Goal: Information Seeking & Learning: Compare options

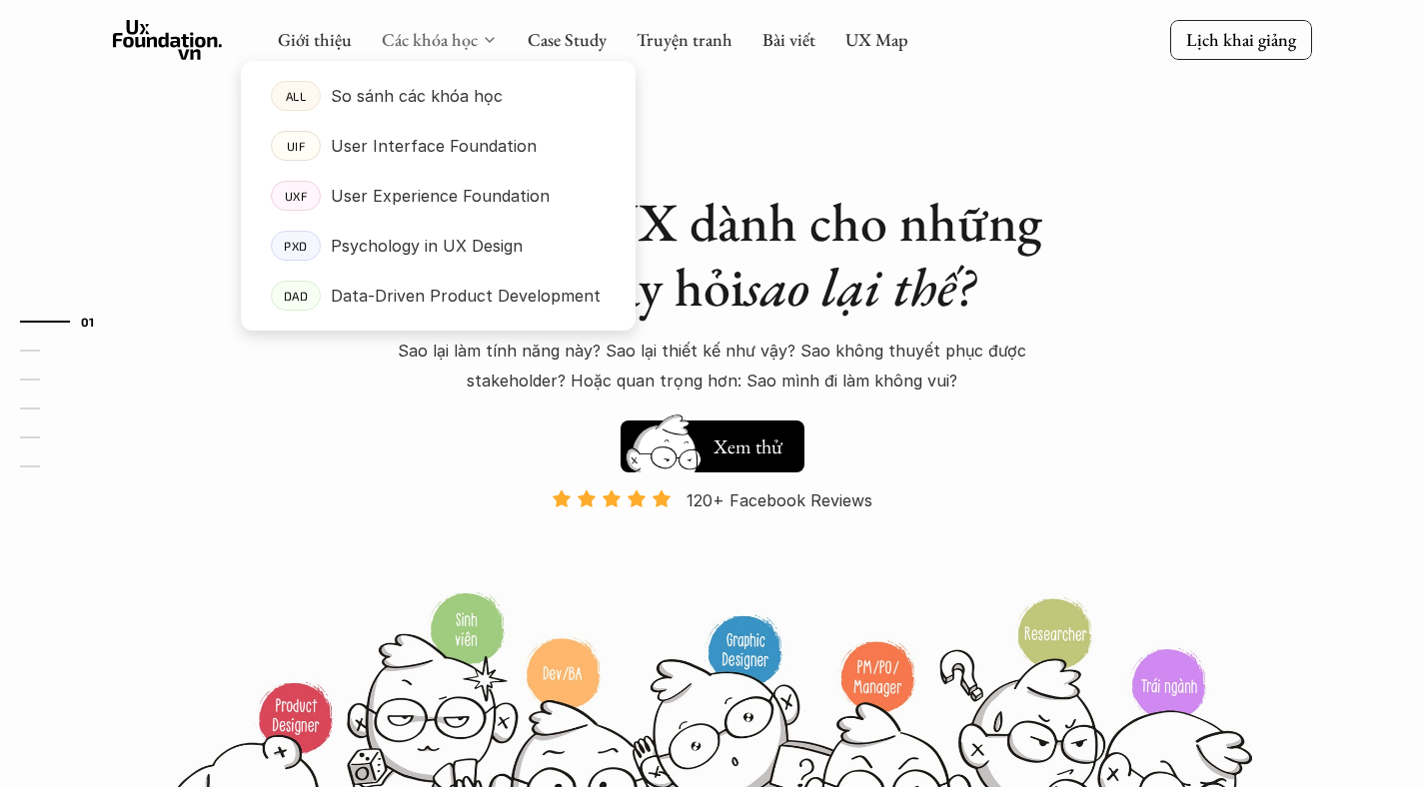
click at [466, 41] on link "Các khóa học" at bounding box center [430, 39] width 96 height 23
click at [453, 93] on p "So sánh các khóa học" at bounding box center [417, 96] width 172 height 30
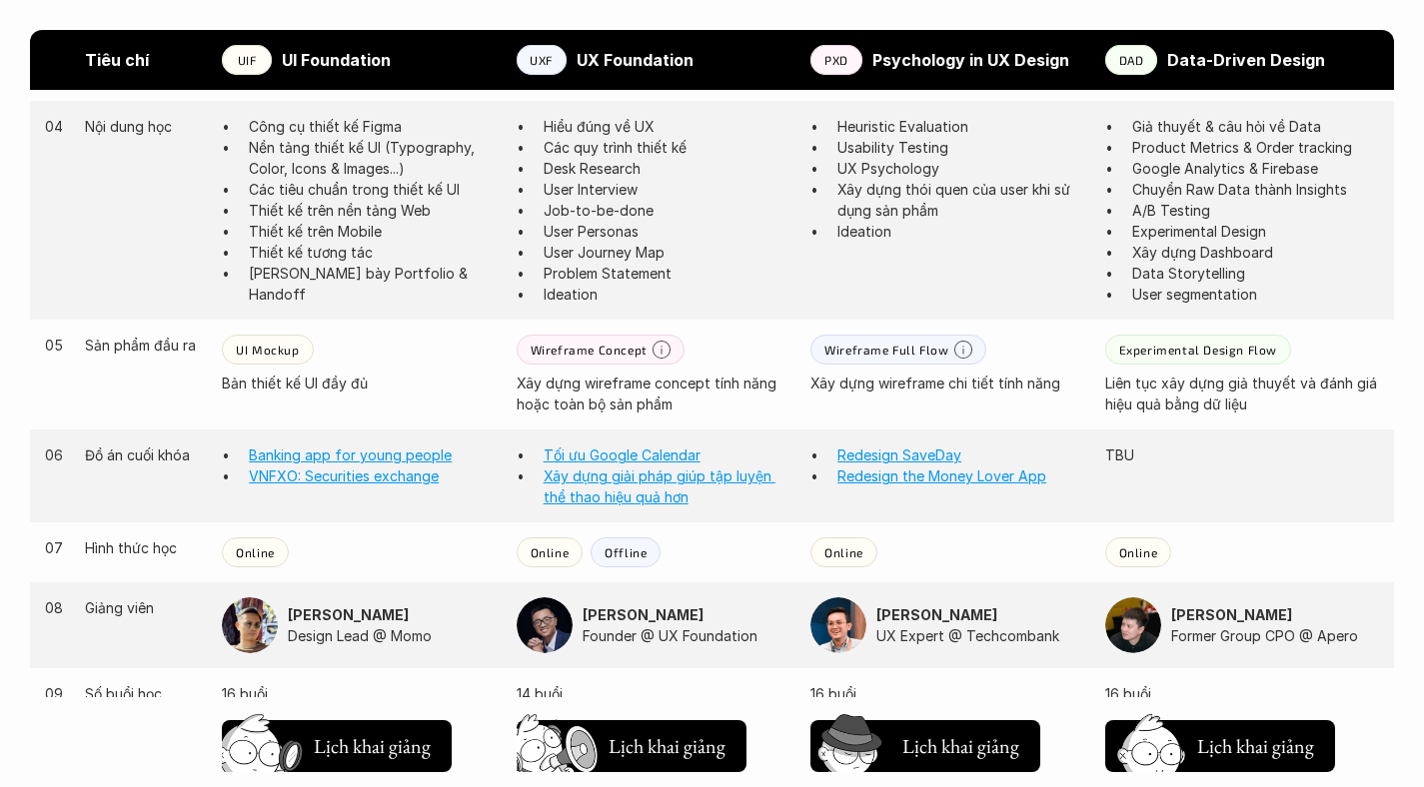
scroll to position [1577, 0]
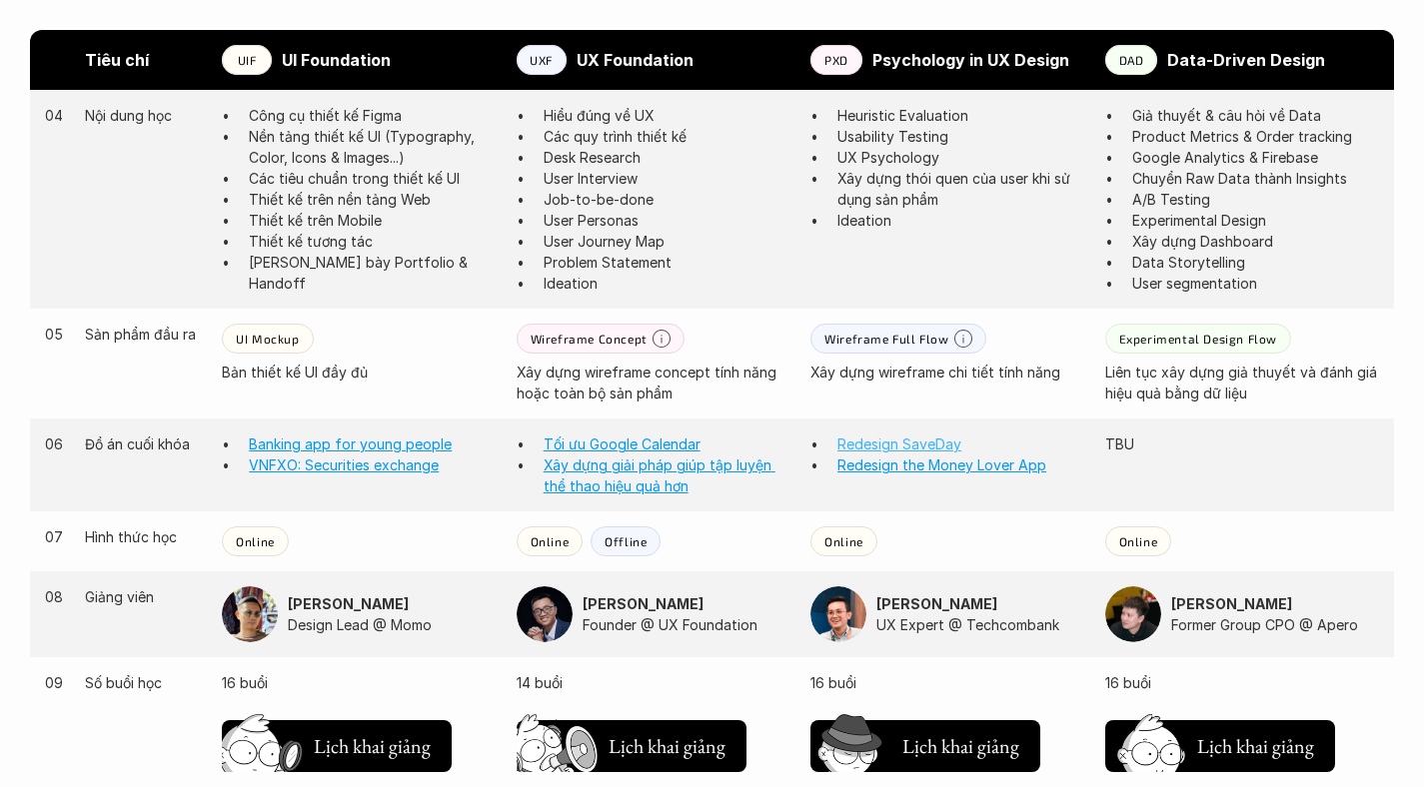
click at [939, 436] on link "Redesign SaveDay" at bounding box center [899, 444] width 124 height 17
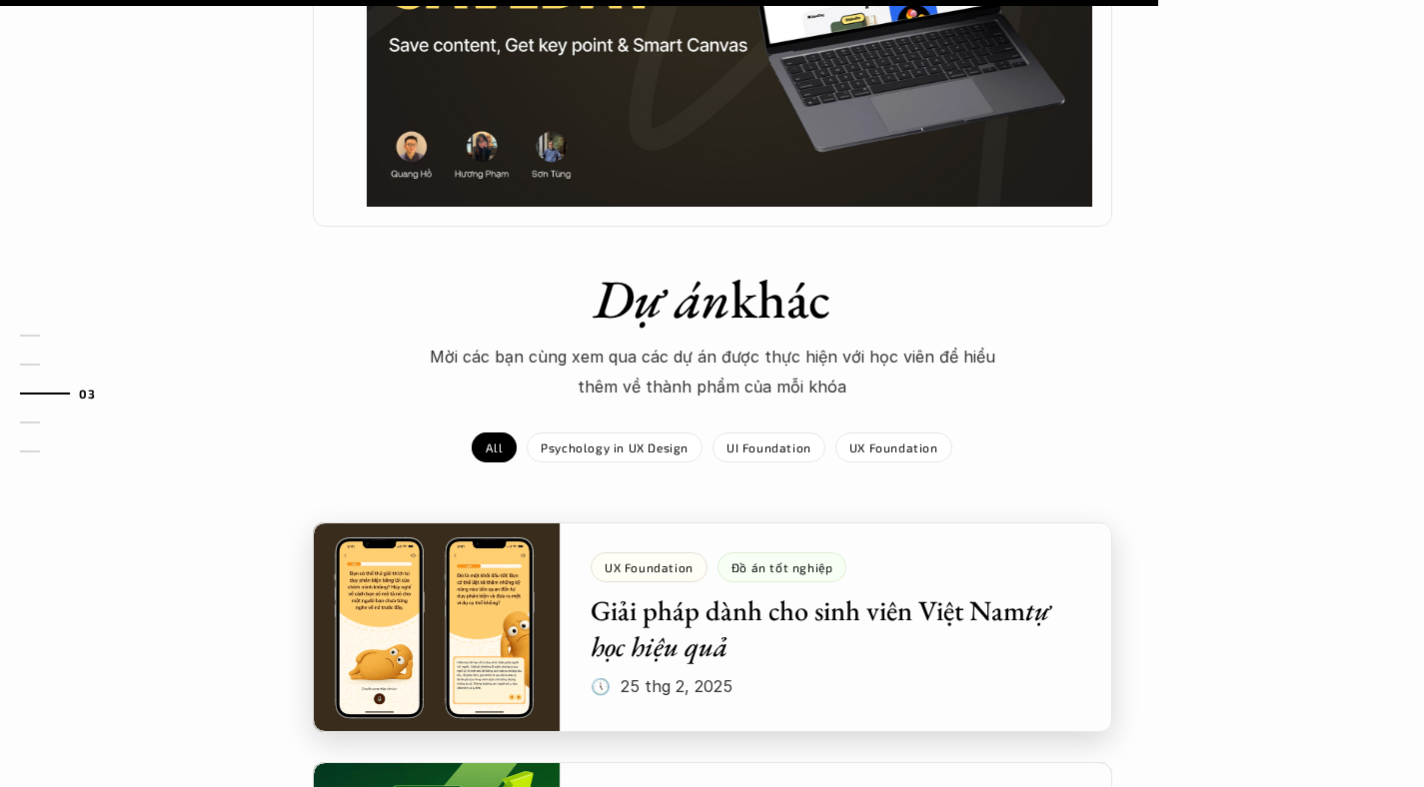
scroll to position [2255, 0]
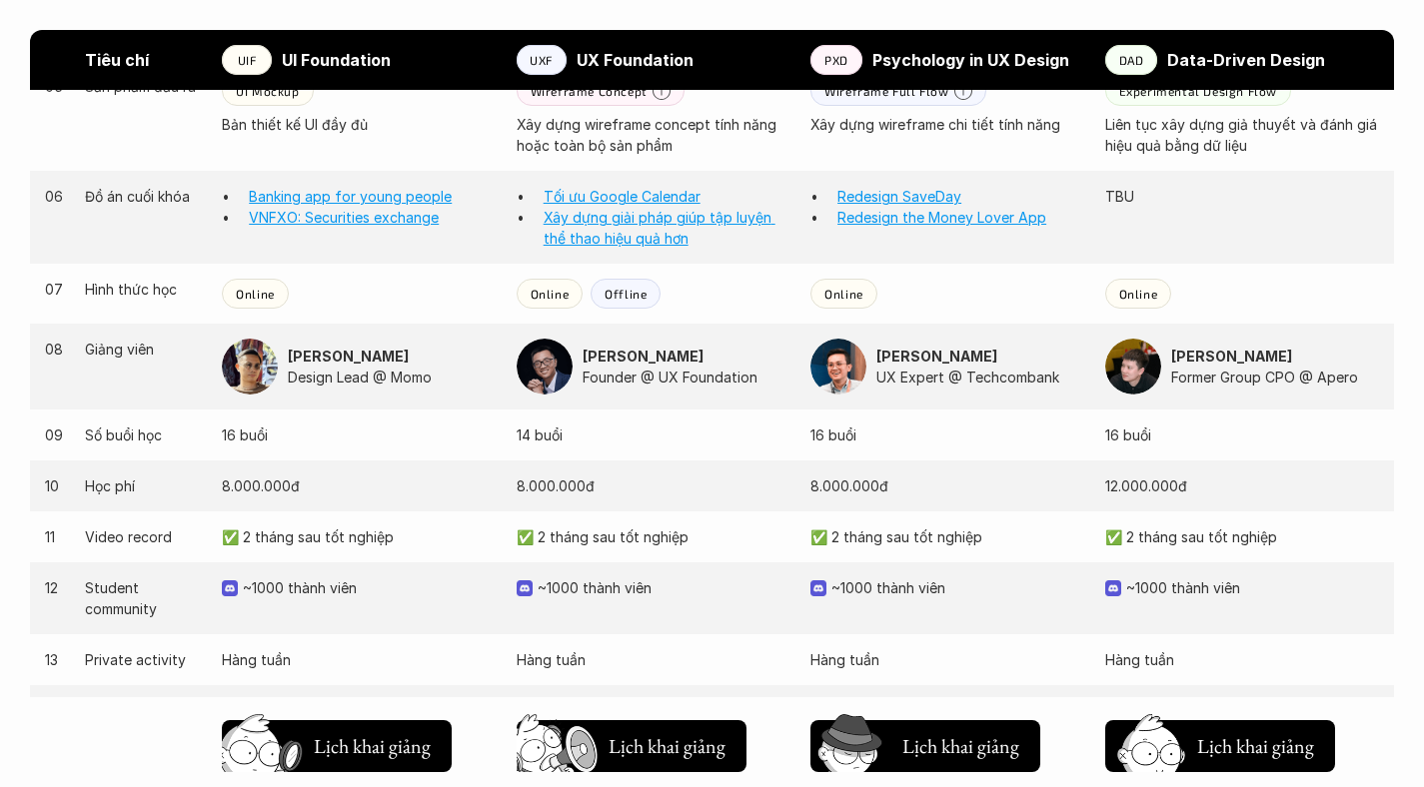
scroll to position [1828, 0]
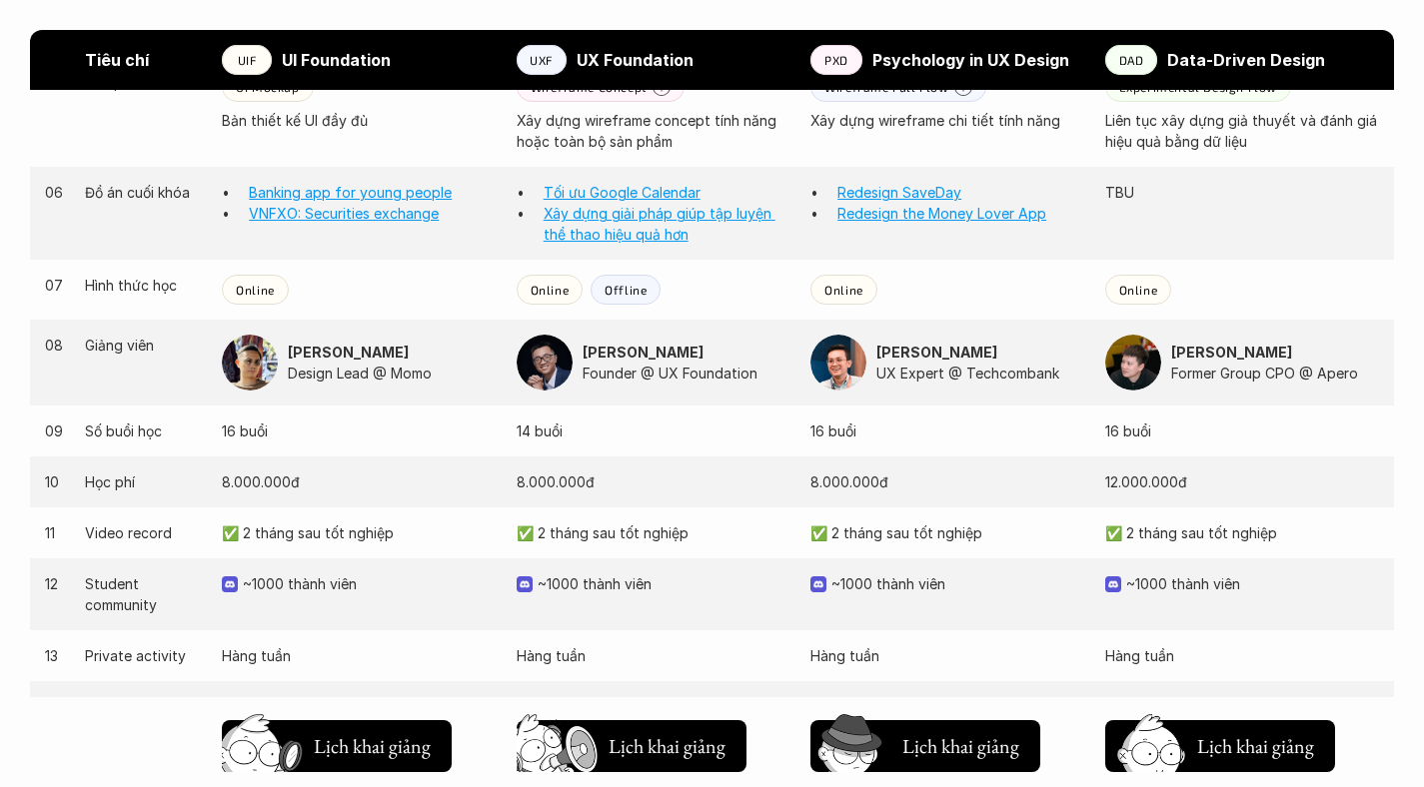
click at [265, 353] on img at bounding box center [250, 363] width 56 height 56
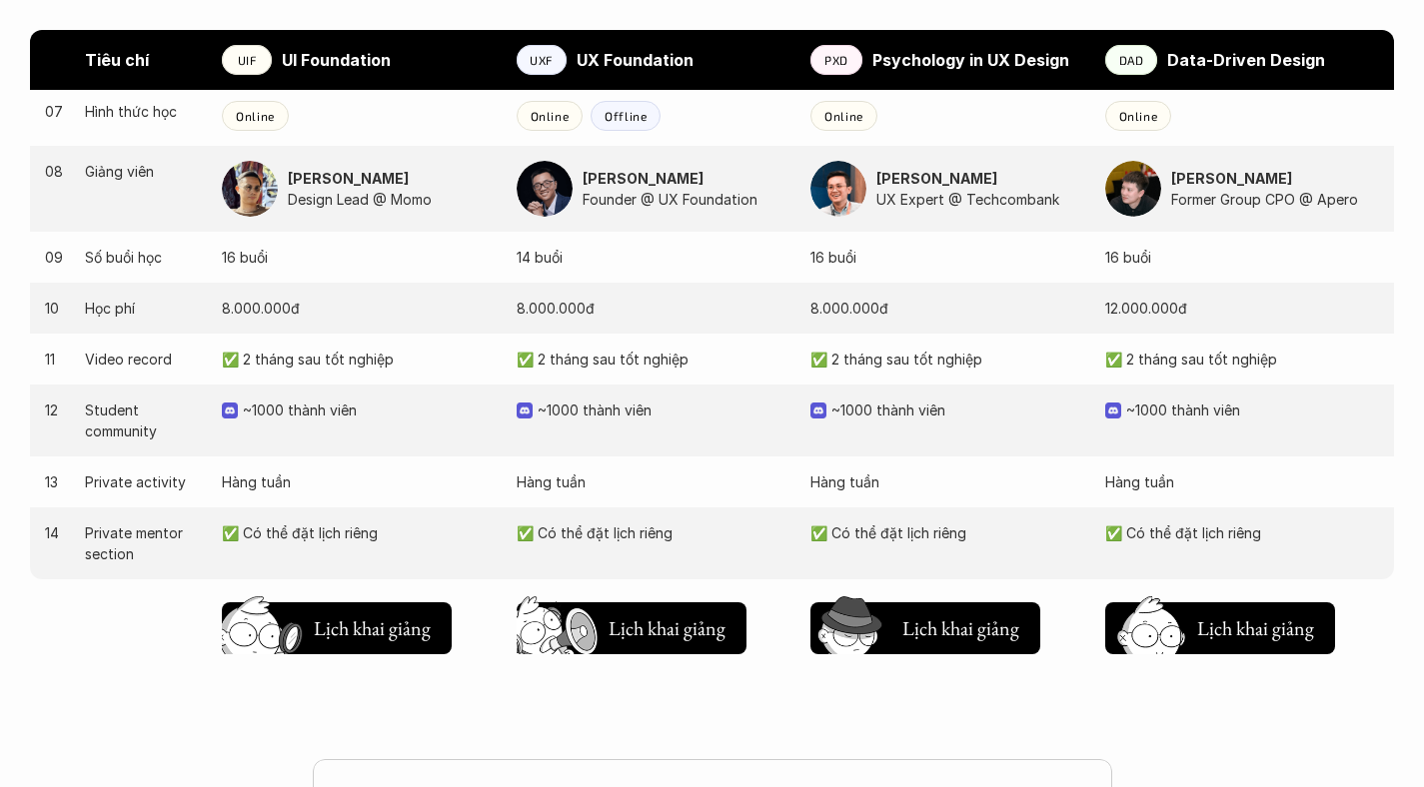
scroll to position [2004, 0]
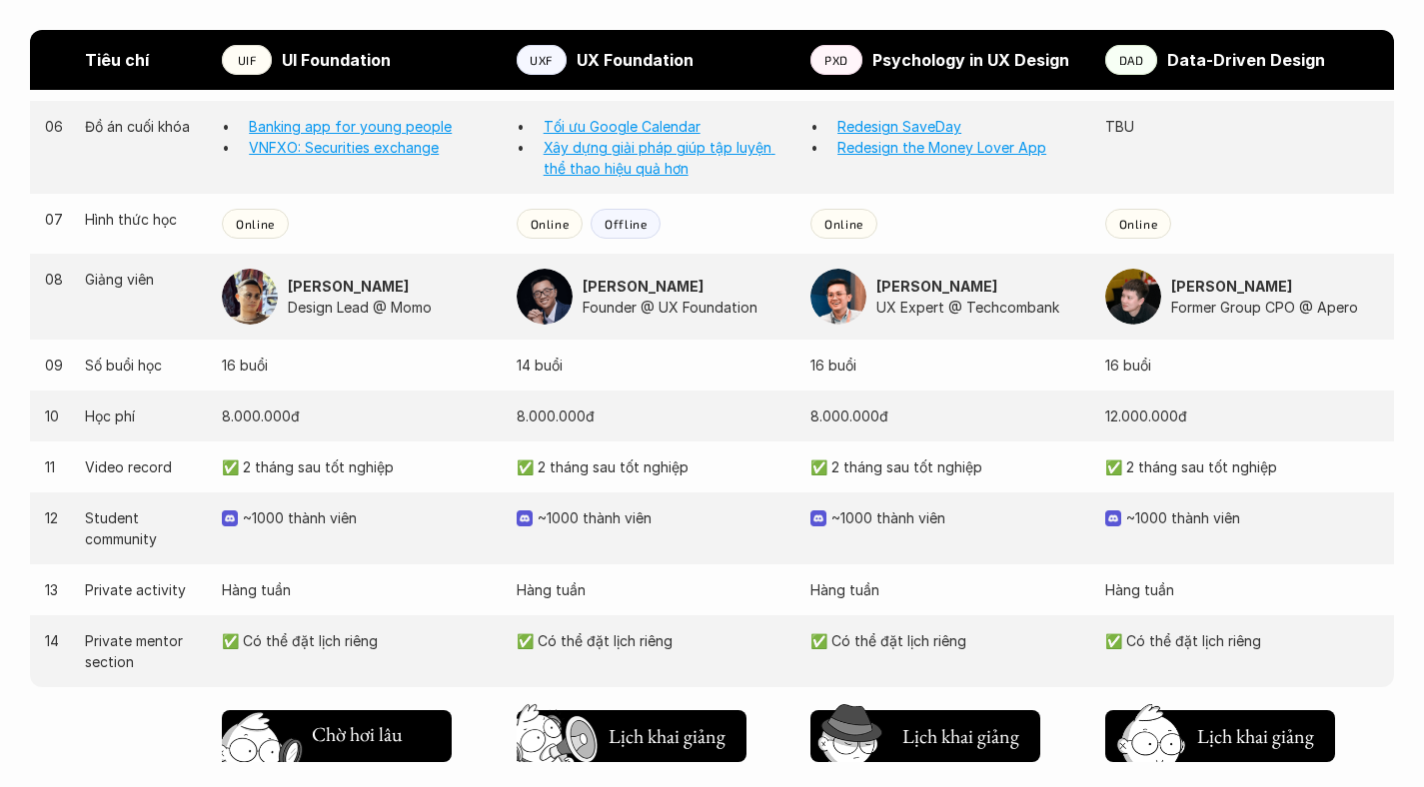
click at [384, 728] on h5 "Lịch khai giảng" at bounding box center [372, 737] width 120 height 28
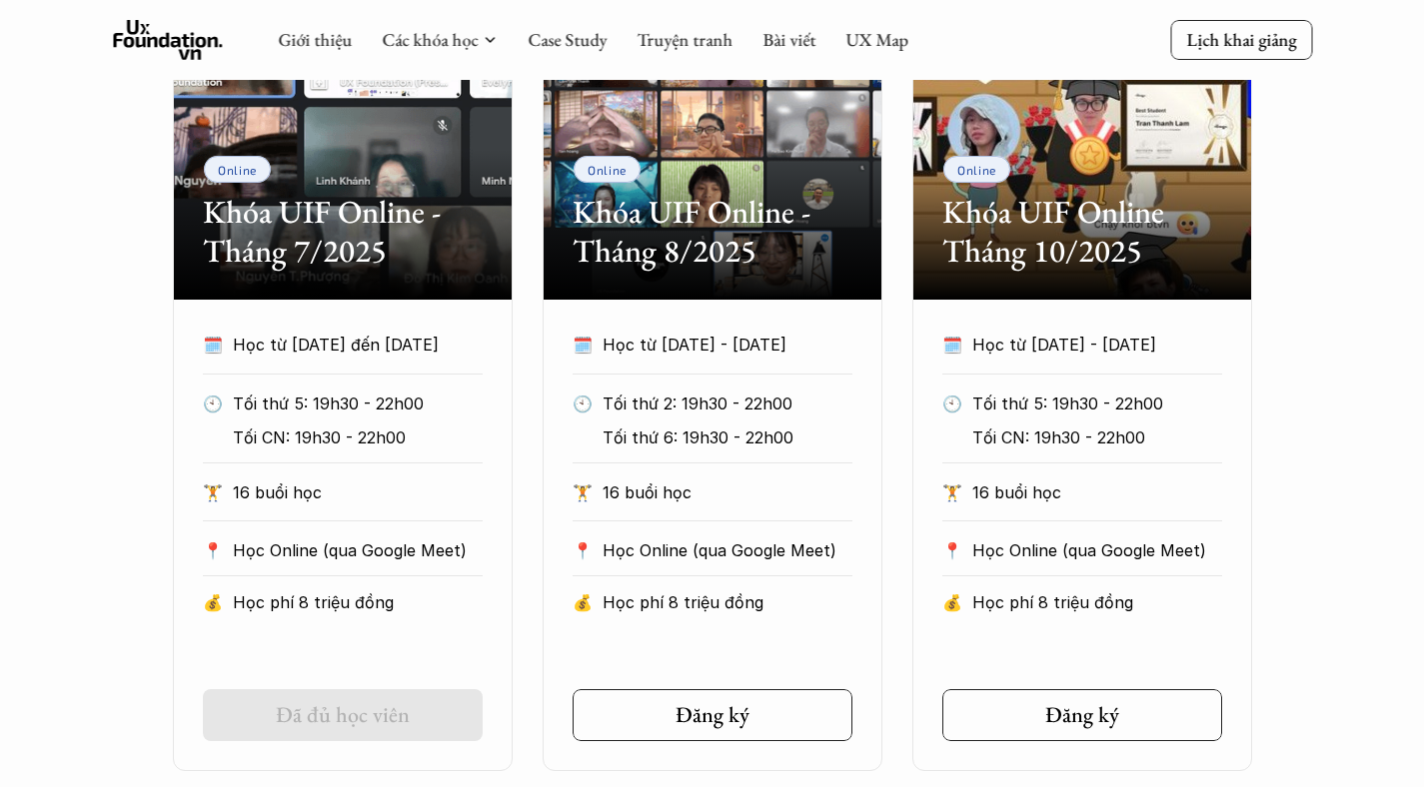
scroll to position [1024, 0]
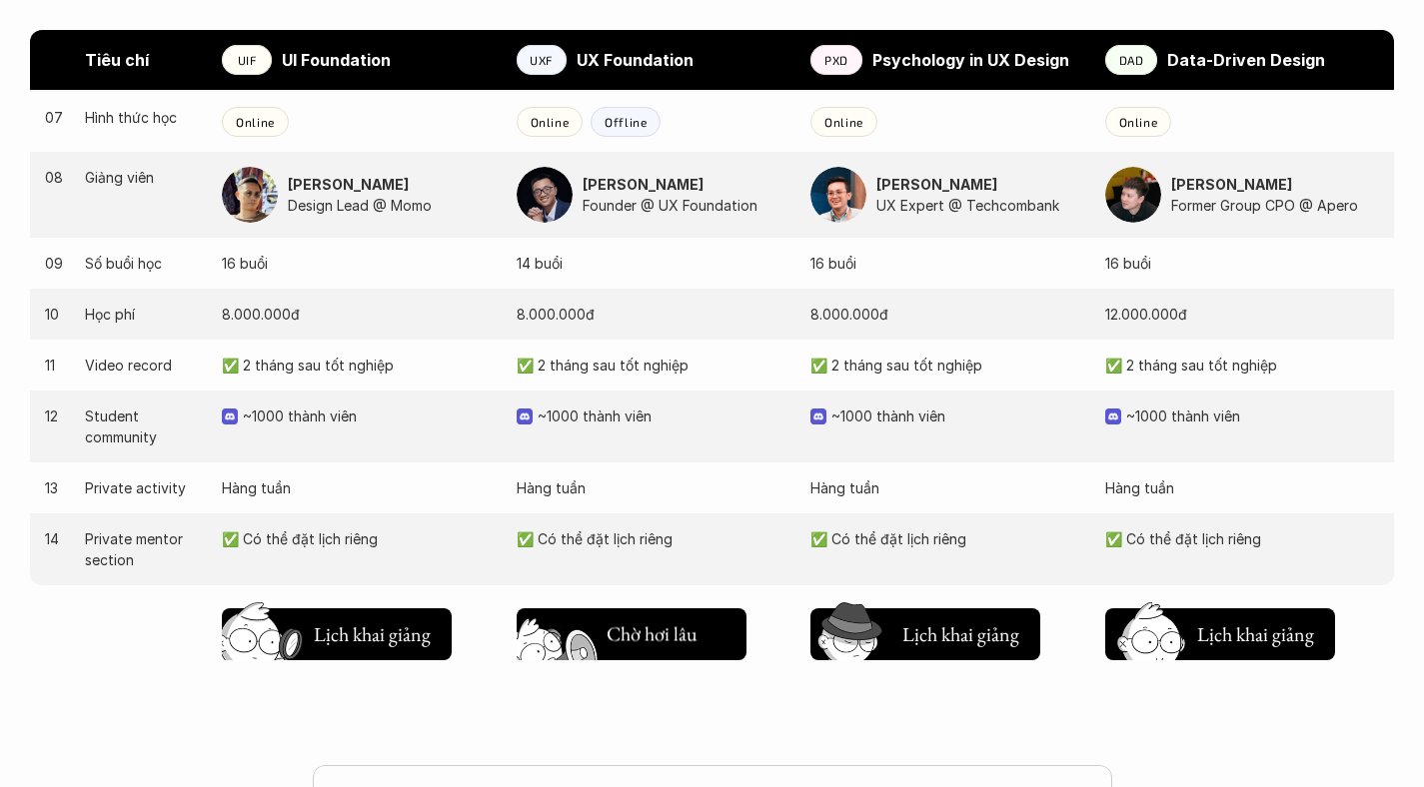
click at [609, 618] on img at bounding box center [560, 663] width 107 height 91
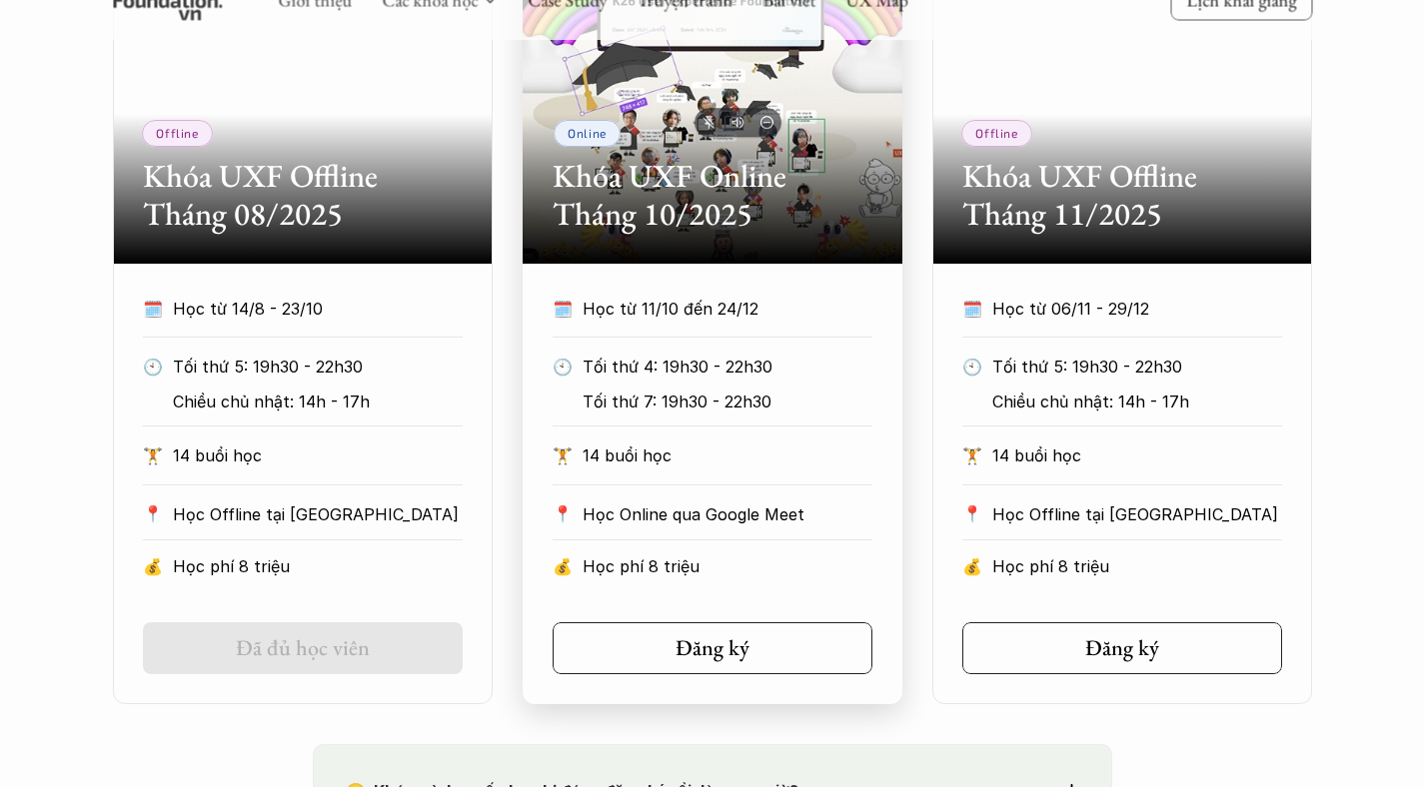
scroll to position [1029, 0]
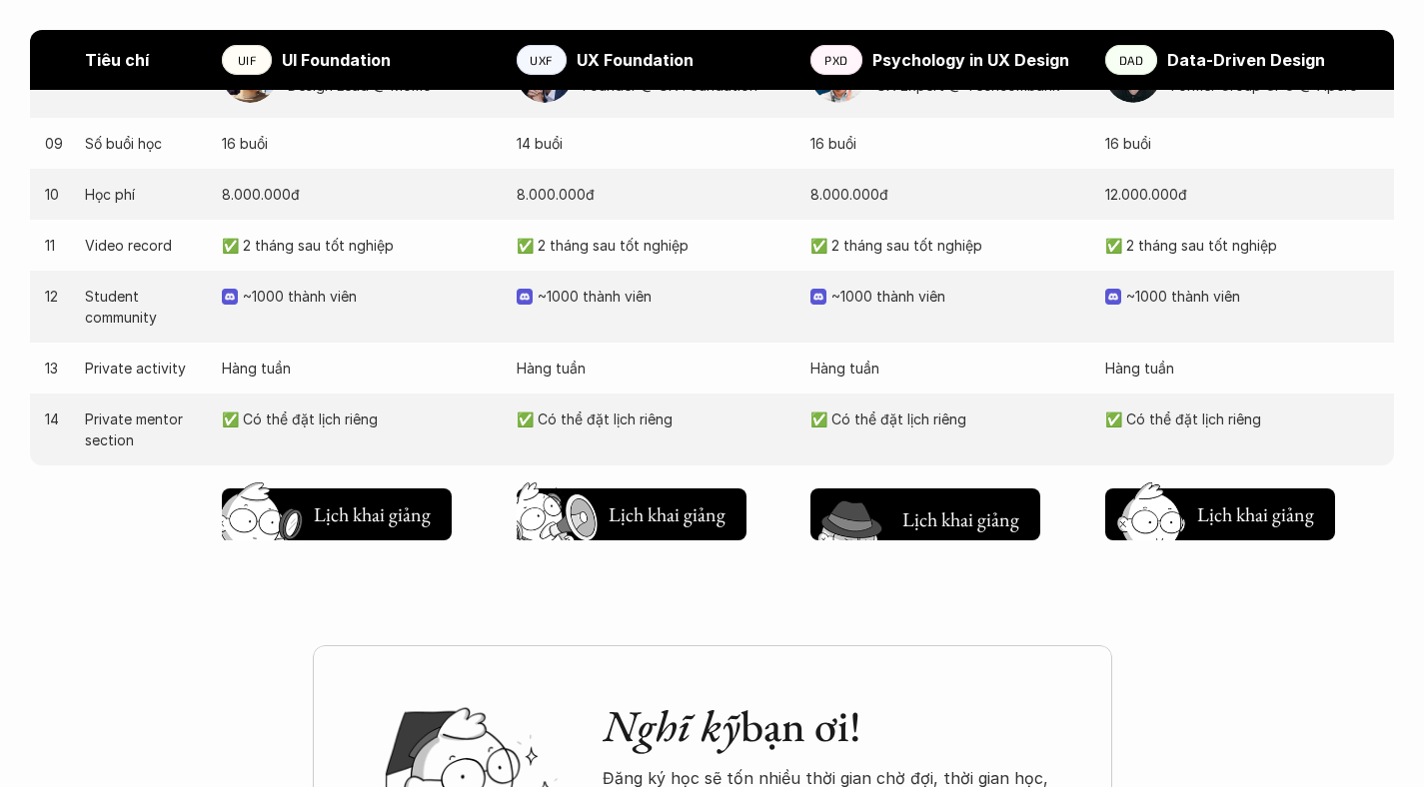
click at [930, 489] on button "Chờ hơi lâu Lịch khai giảng" at bounding box center [925, 515] width 230 height 52
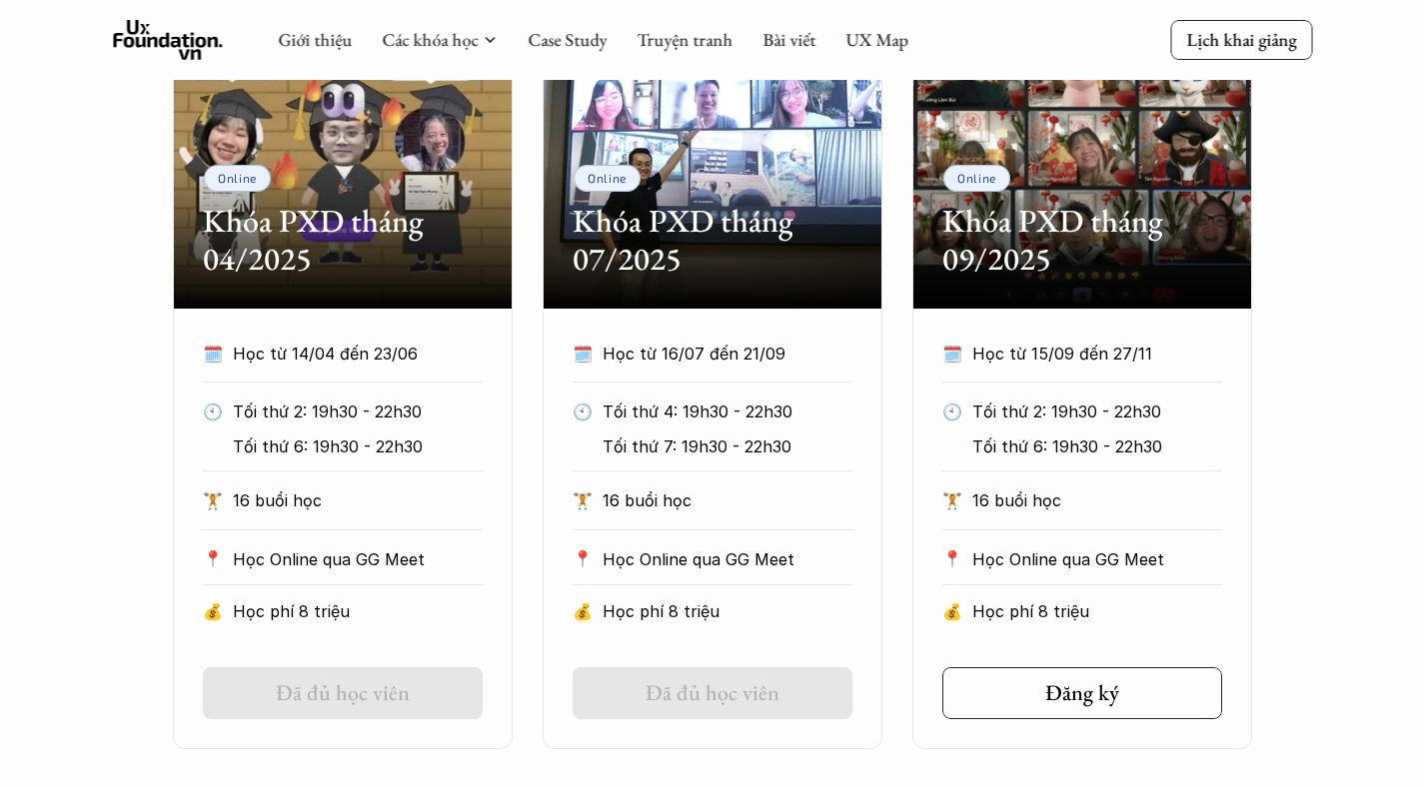
scroll to position [891, 0]
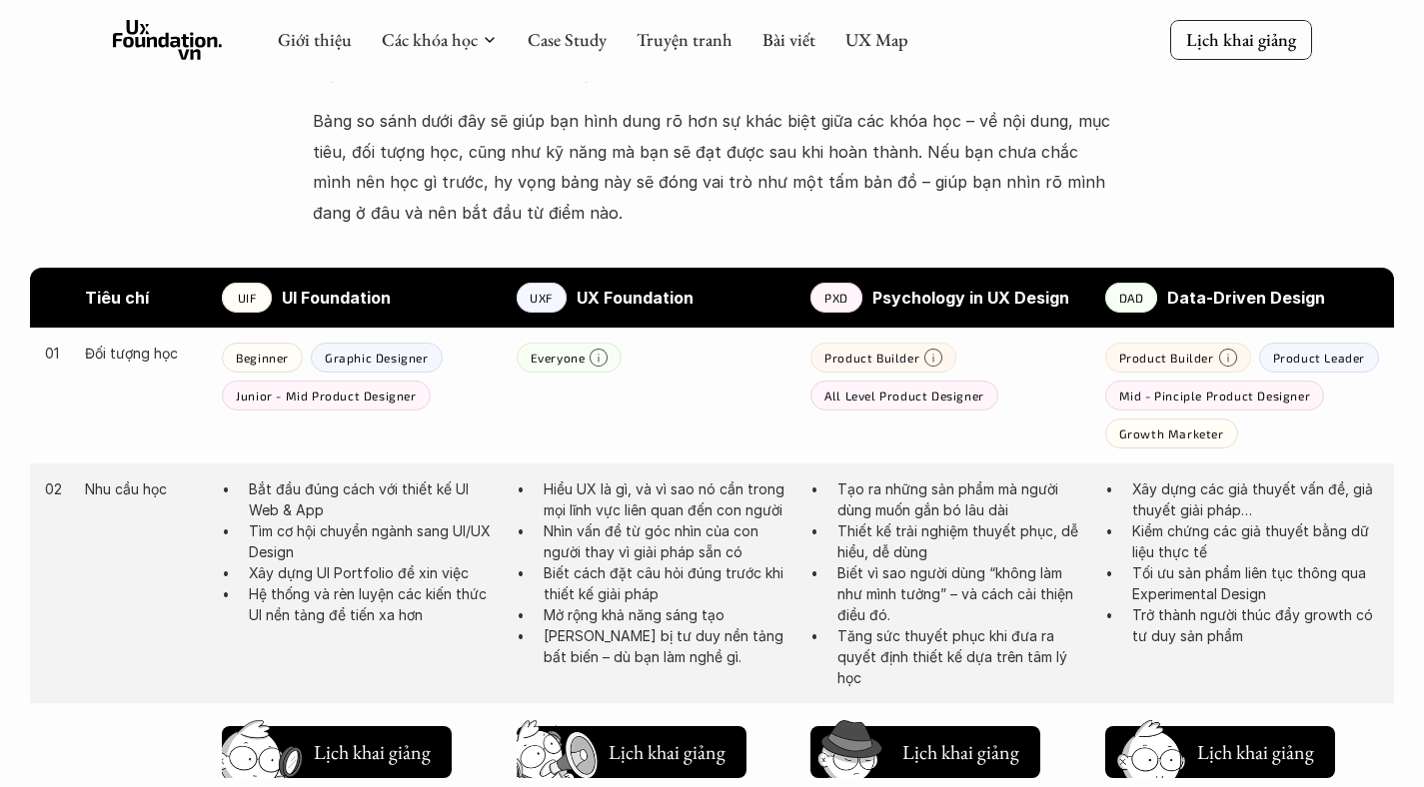
scroll to position [2116, 0]
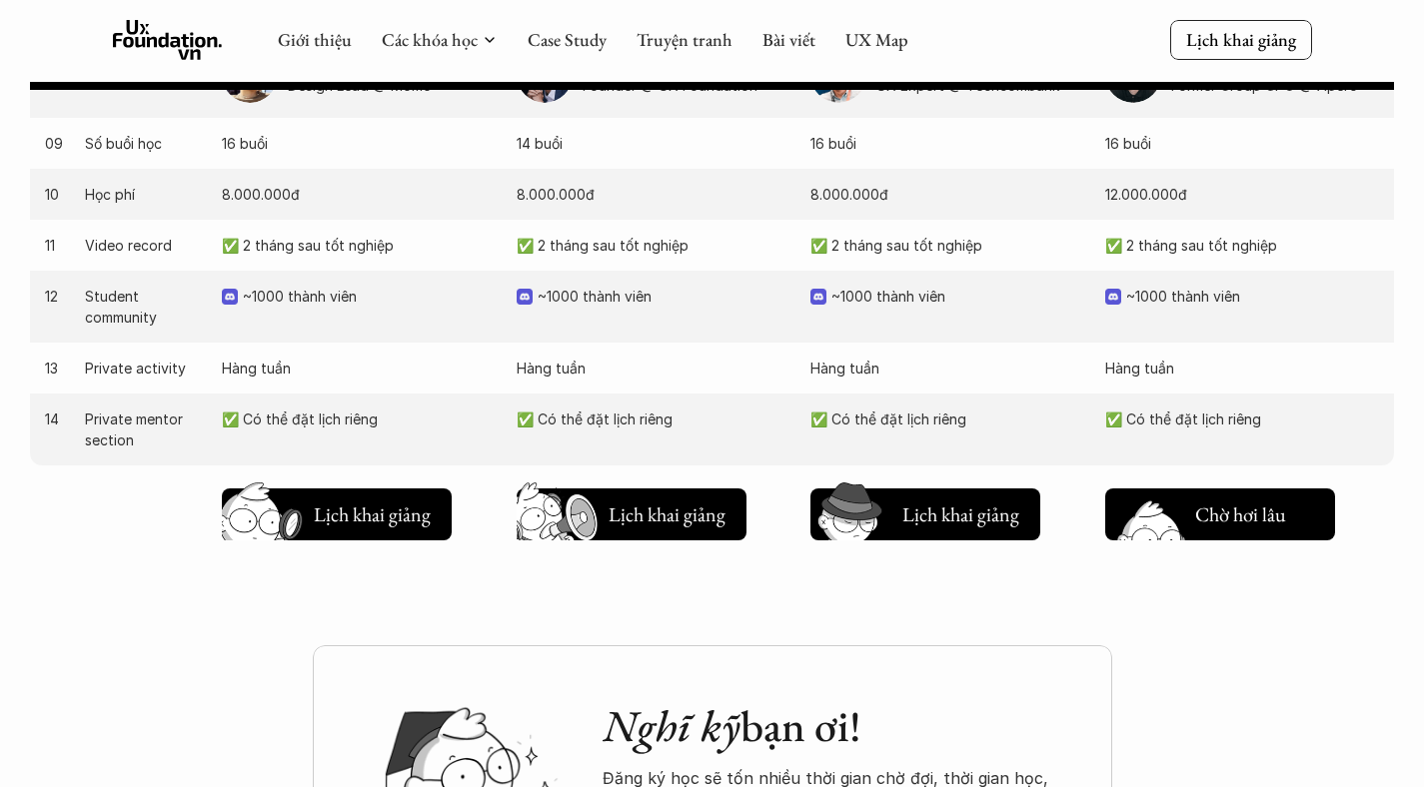
click at [1148, 505] on img at bounding box center [1148, 546] width 107 height 91
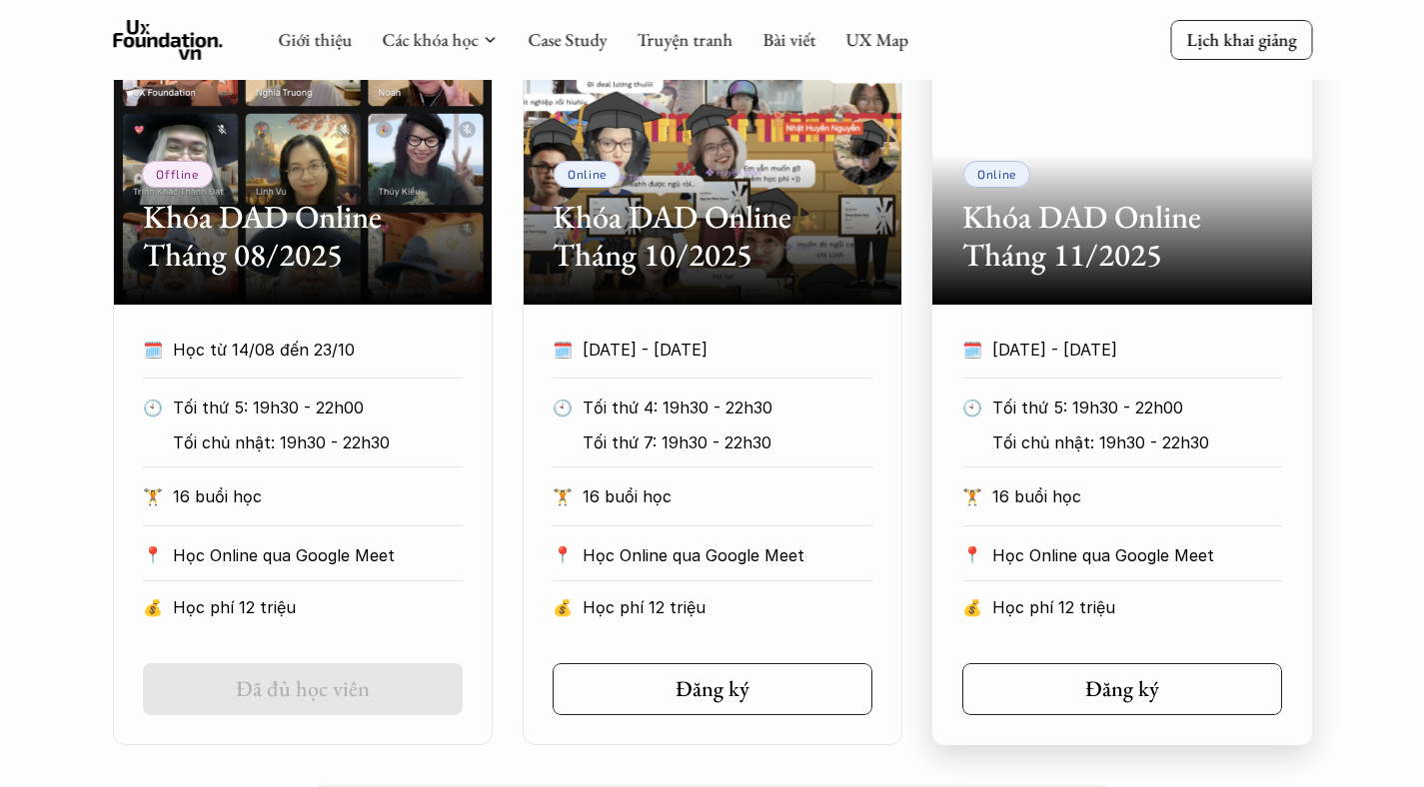
scroll to position [1162, 0]
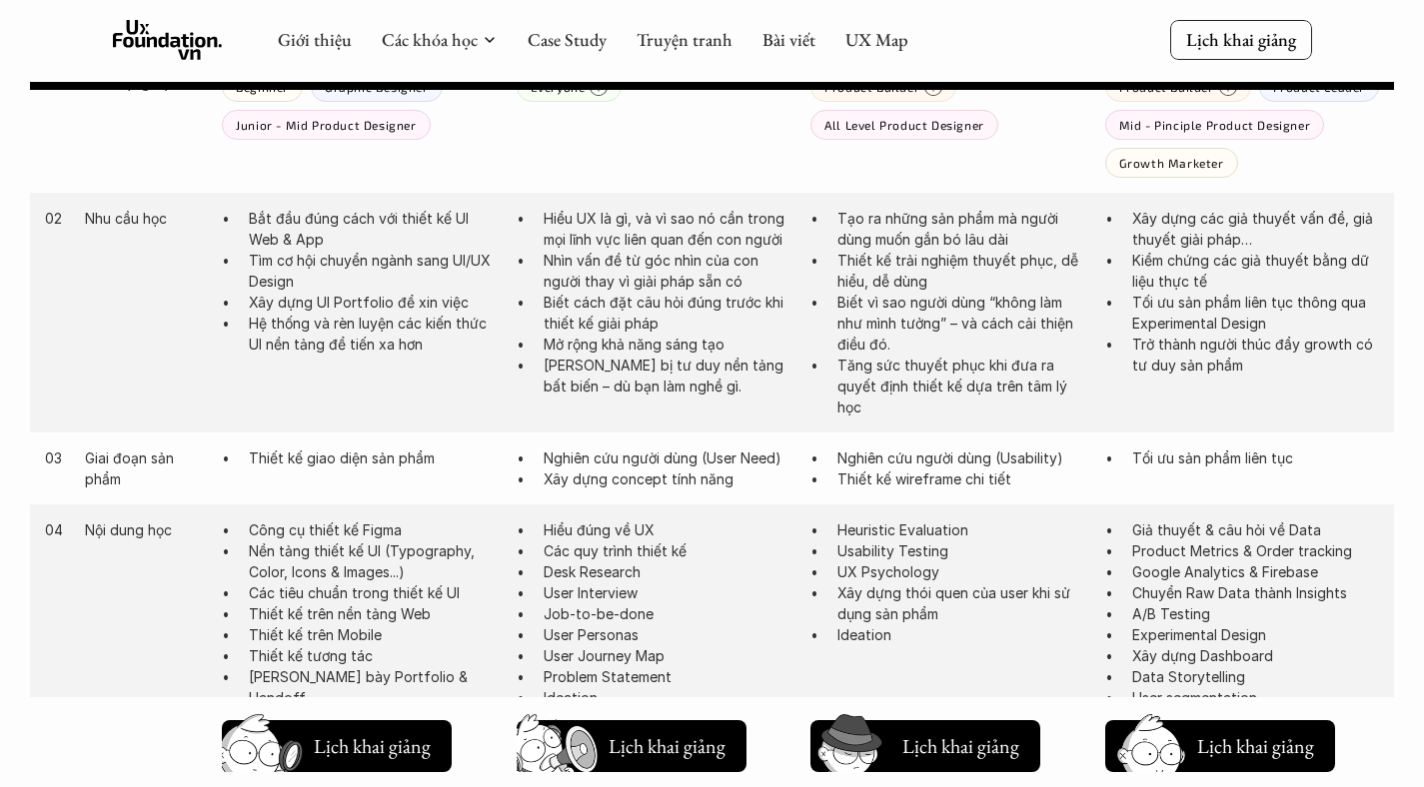
scroll to position [2116, 0]
